Goal: Transaction & Acquisition: Book appointment/travel/reservation

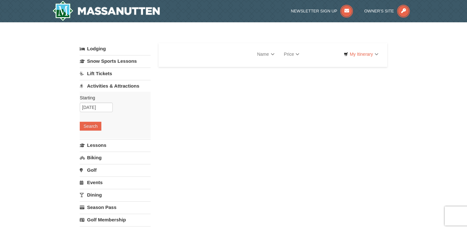
select select "10"
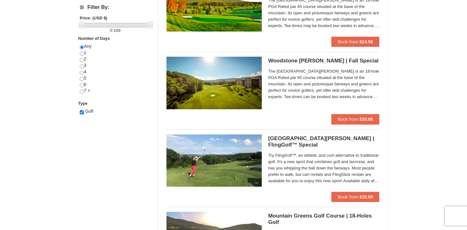
scroll to position [242, 0]
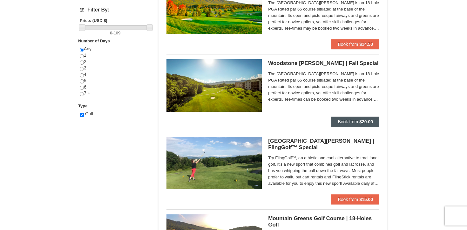
click at [353, 121] on span "Book from" at bounding box center [348, 121] width 20 height 5
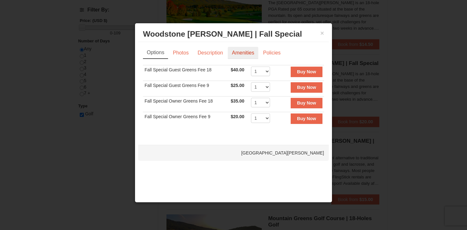
click at [248, 54] on link "Amenities" at bounding box center [243, 53] width 31 height 12
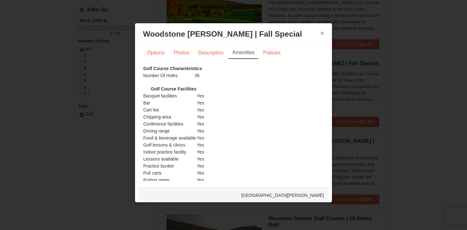
click at [323, 35] on button "×" at bounding box center [323, 33] width 4 height 6
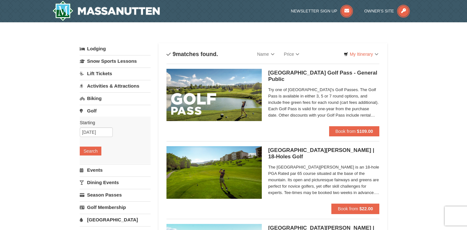
scroll to position [0, 0]
click at [100, 73] on link "Lift Tickets" at bounding box center [115, 73] width 71 height 12
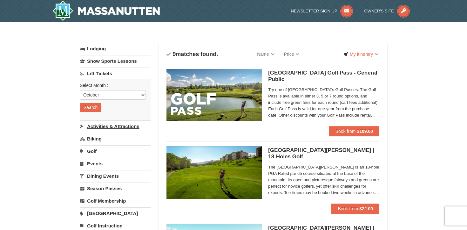
click at [100, 124] on link "Activities & Attractions" at bounding box center [115, 126] width 71 height 12
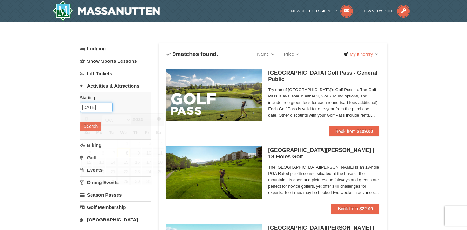
click at [103, 107] on input "[DATE]" at bounding box center [96, 107] width 33 height 10
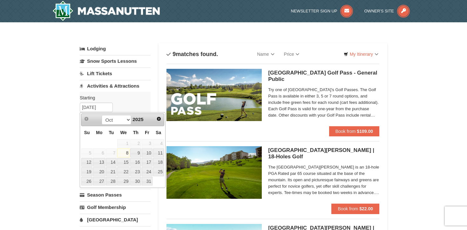
click at [128, 155] on link "8" at bounding box center [123, 152] width 12 height 9
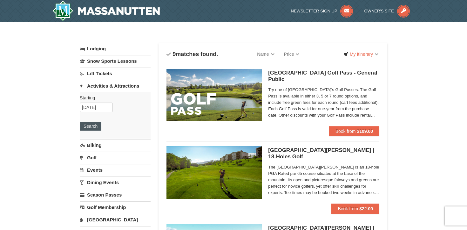
click at [91, 128] on button "Search" at bounding box center [91, 125] width 22 height 9
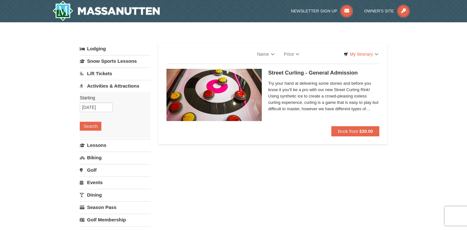
select select "10"
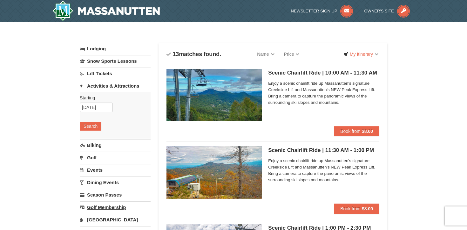
click at [105, 208] on link "Golf Membership" at bounding box center [115, 207] width 71 height 12
